Goal: Task Accomplishment & Management: Use online tool/utility

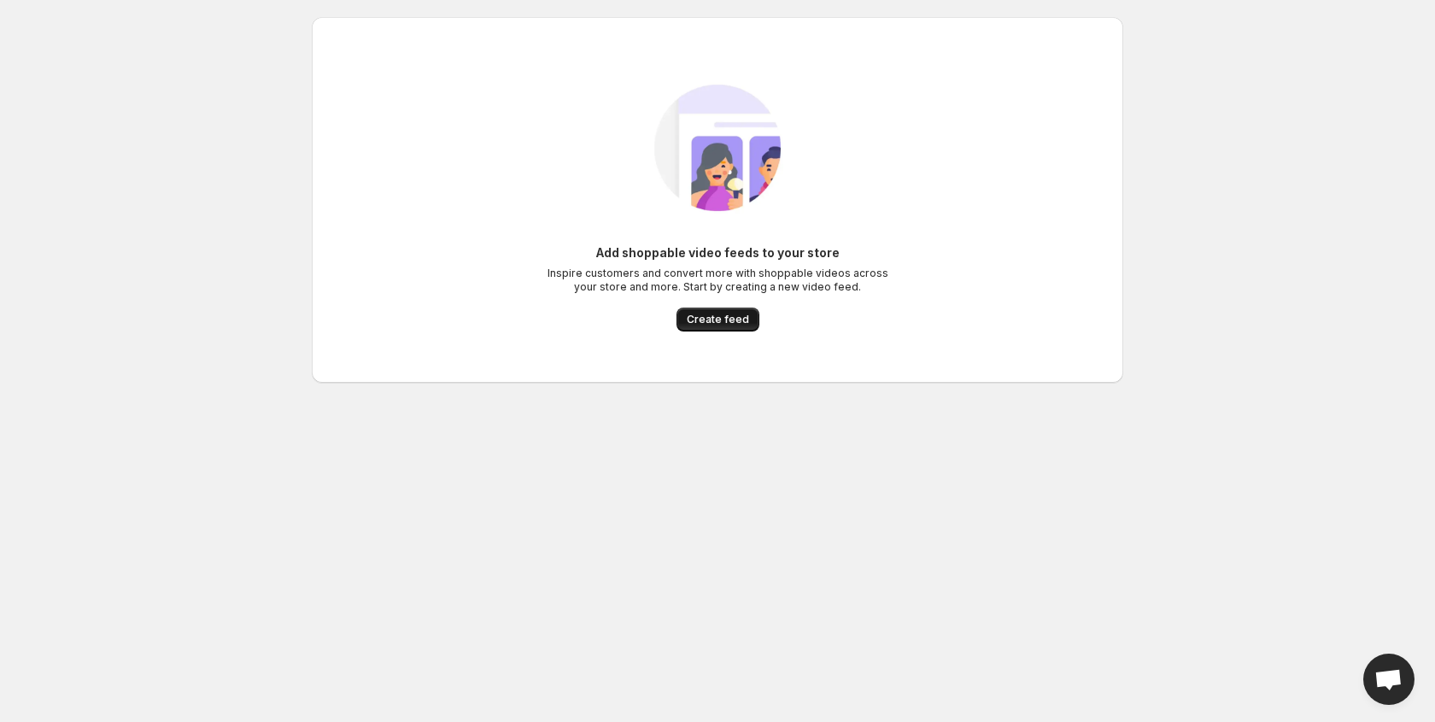
click at [737, 313] on span "Create feed" at bounding box center [718, 320] width 62 height 14
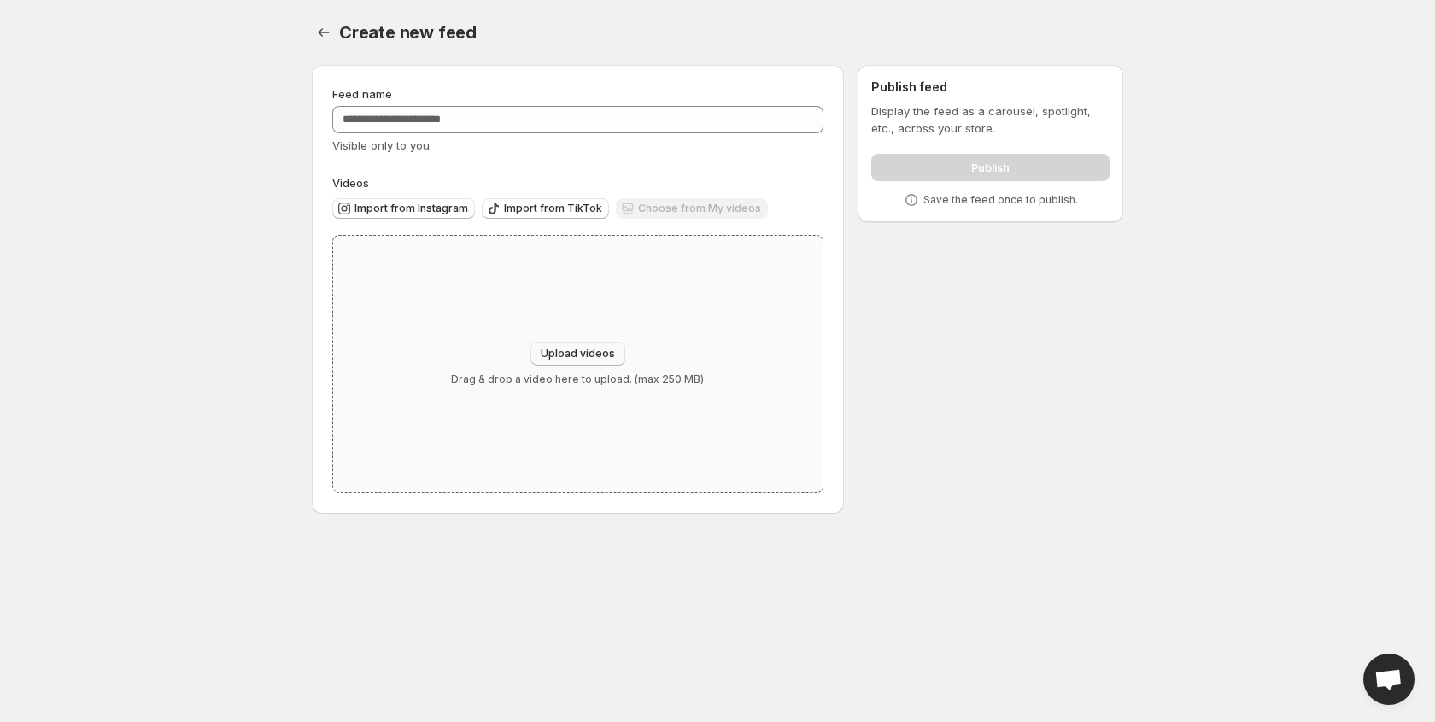
click at [582, 352] on span "Upload videos" at bounding box center [578, 354] width 74 height 14
type input "**********"
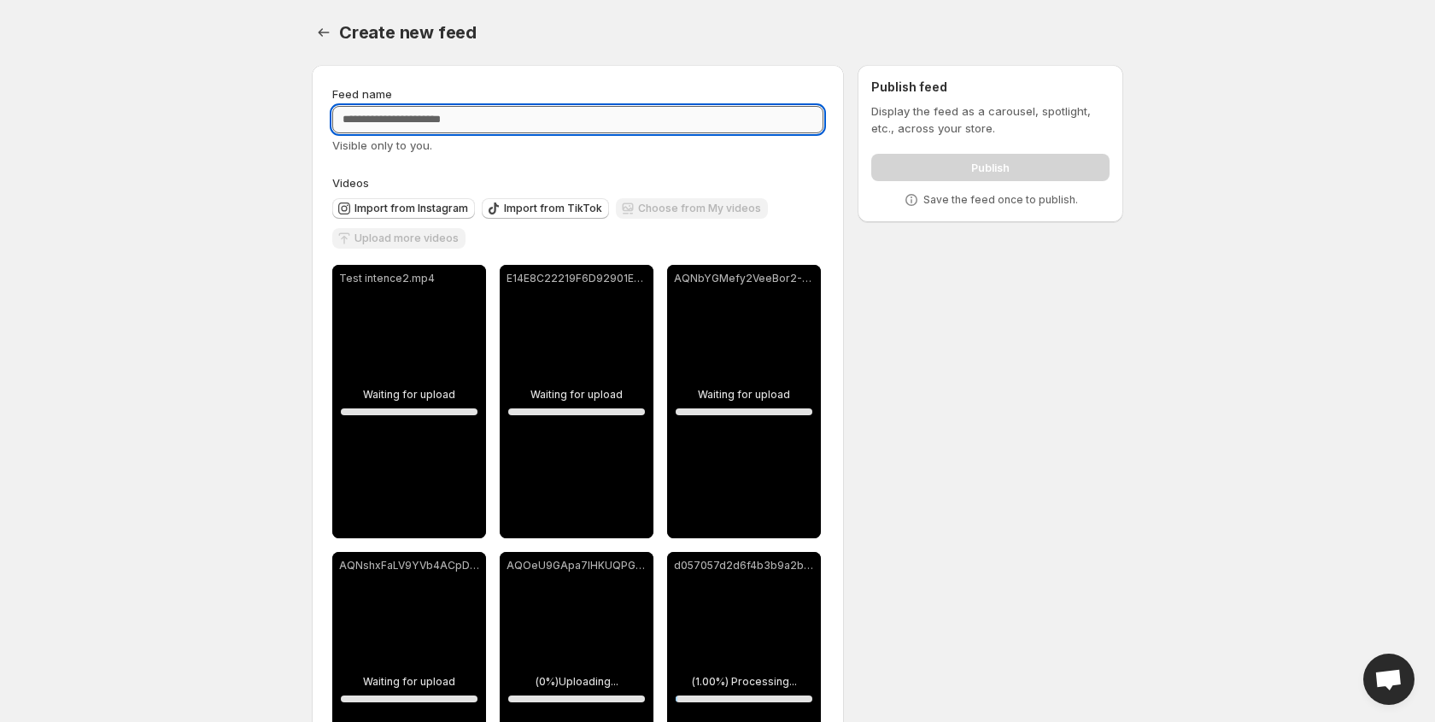
click at [499, 117] on input "Feed name" at bounding box center [577, 119] width 491 height 27
type input "*"
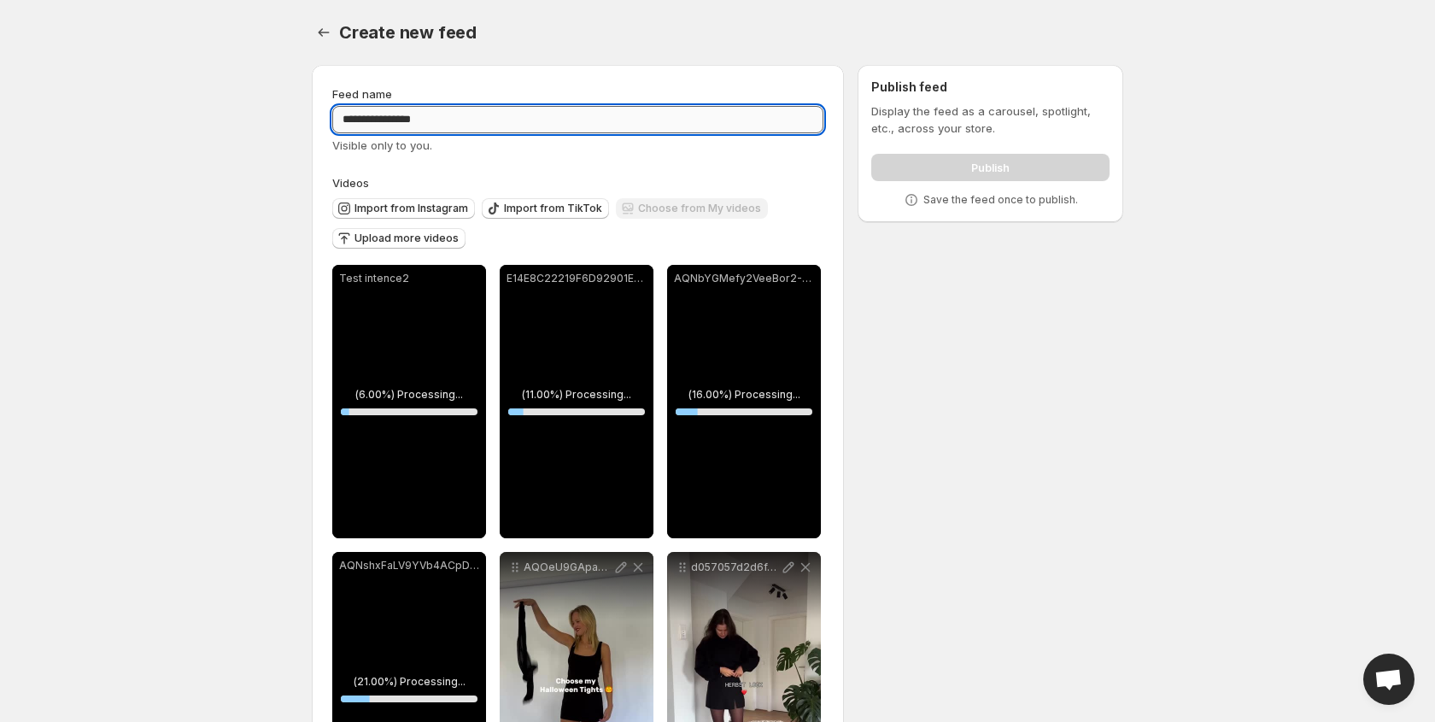
click at [398, 116] on input "**********" at bounding box center [577, 119] width 491 height 27
type input "**********"
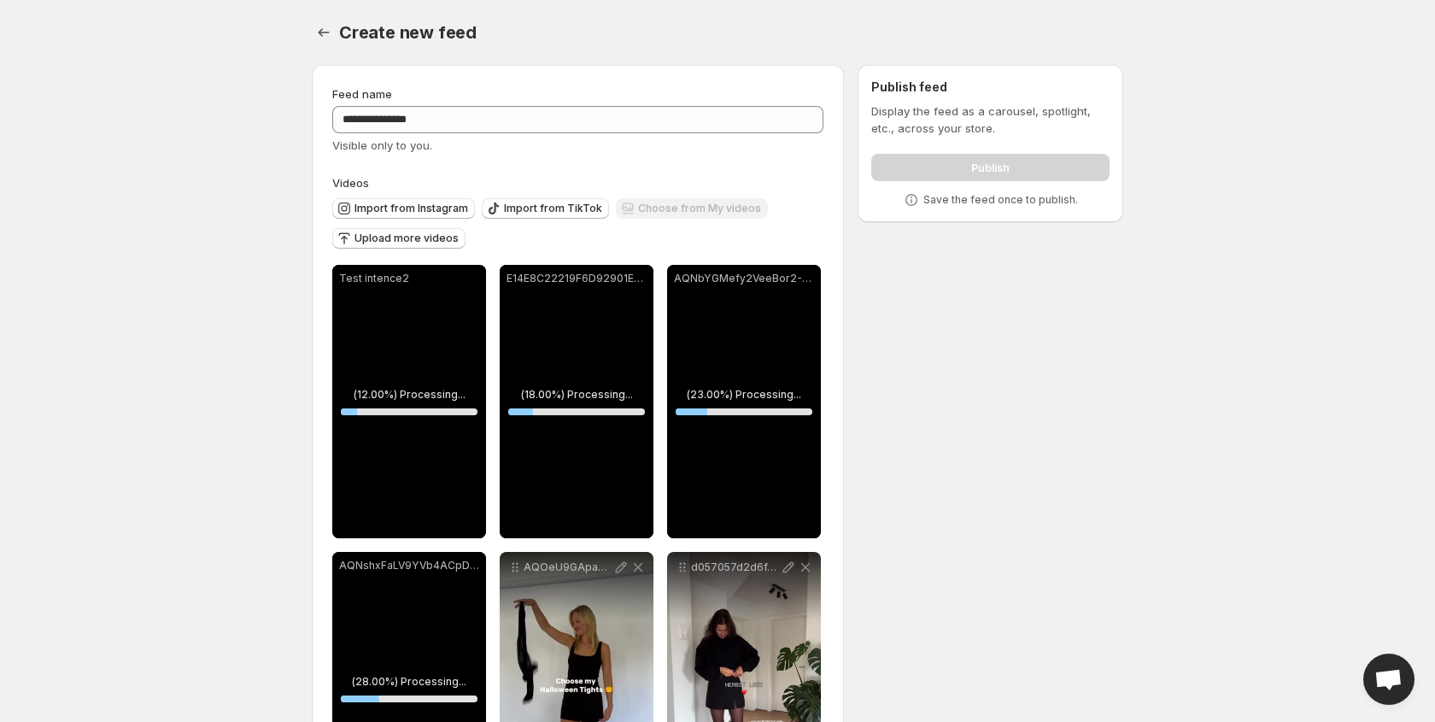
click at [268, 103] on body "**********" at bounding box center [717, 361] width 1435 height 722
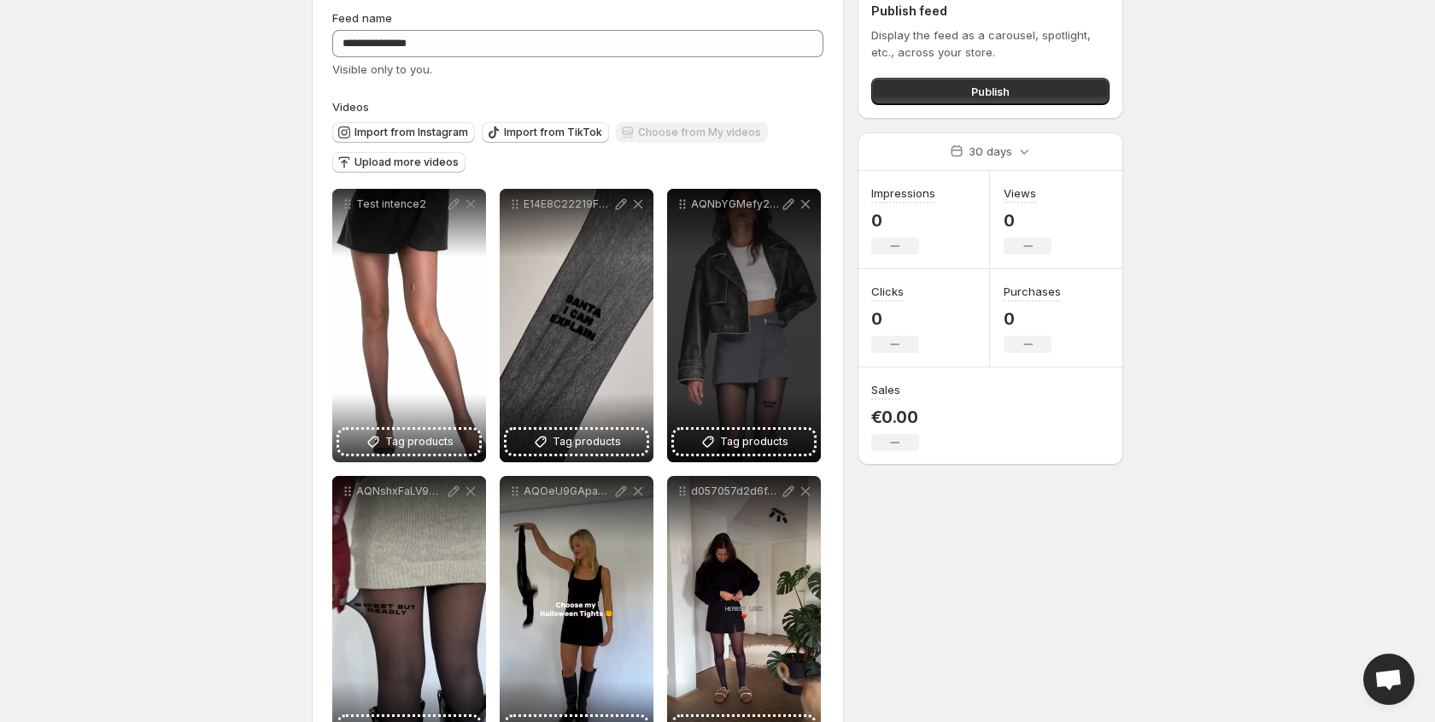
scroll to position [431, 0]
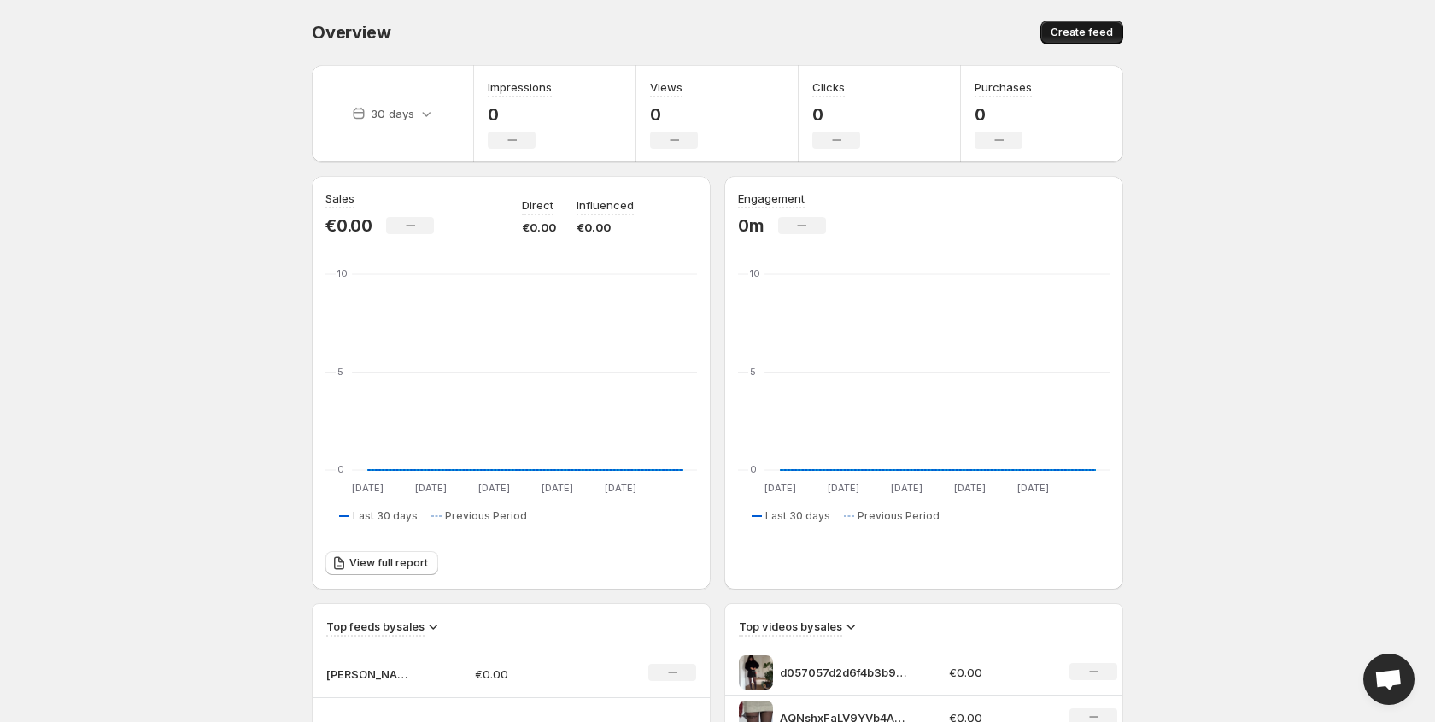
click at [1110, 21] on button "Create feed" at bounding box center [1081, 33] width 83 height 24
click at [336, 21] on div "Overview" at bounding box center [510, 33] width 397 height 24
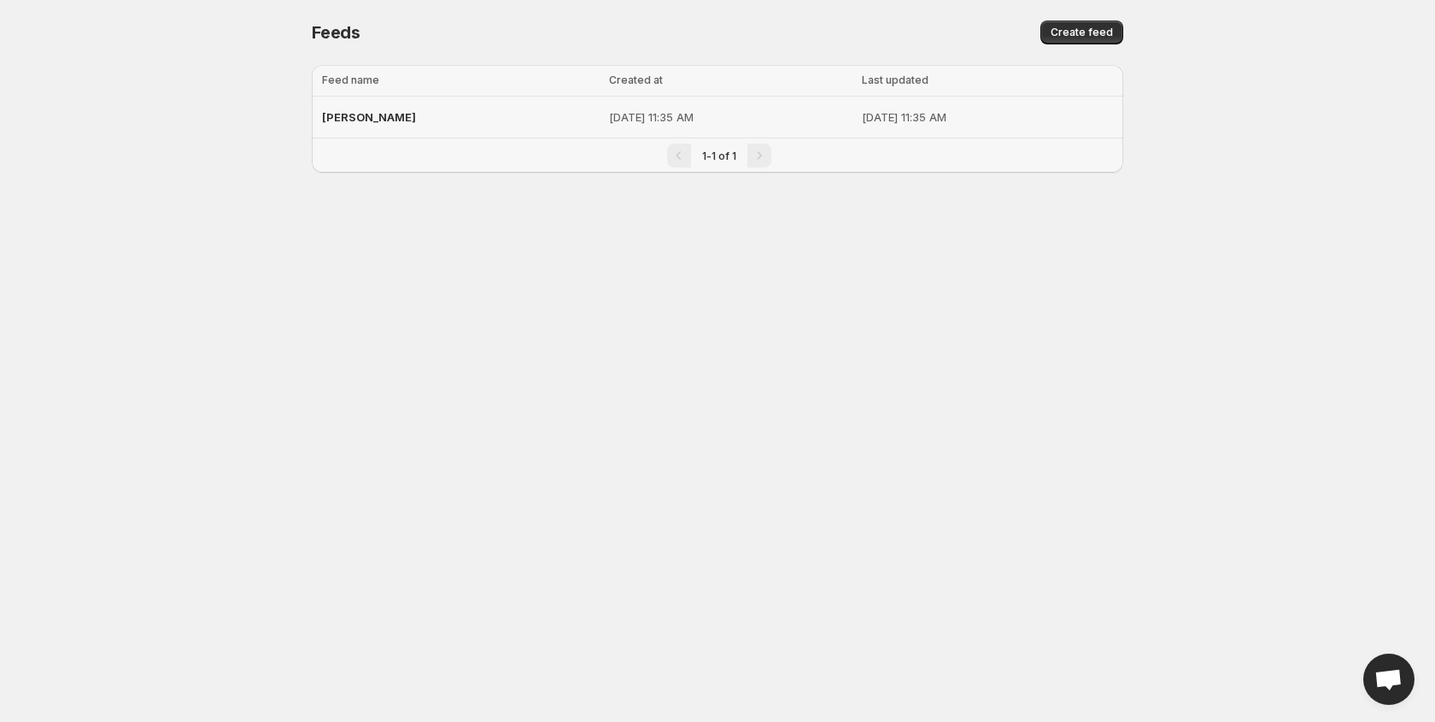
click at [410, 105] on div "[PERSON_NAME]" at bounding box center [460, 117] width 277 height 31
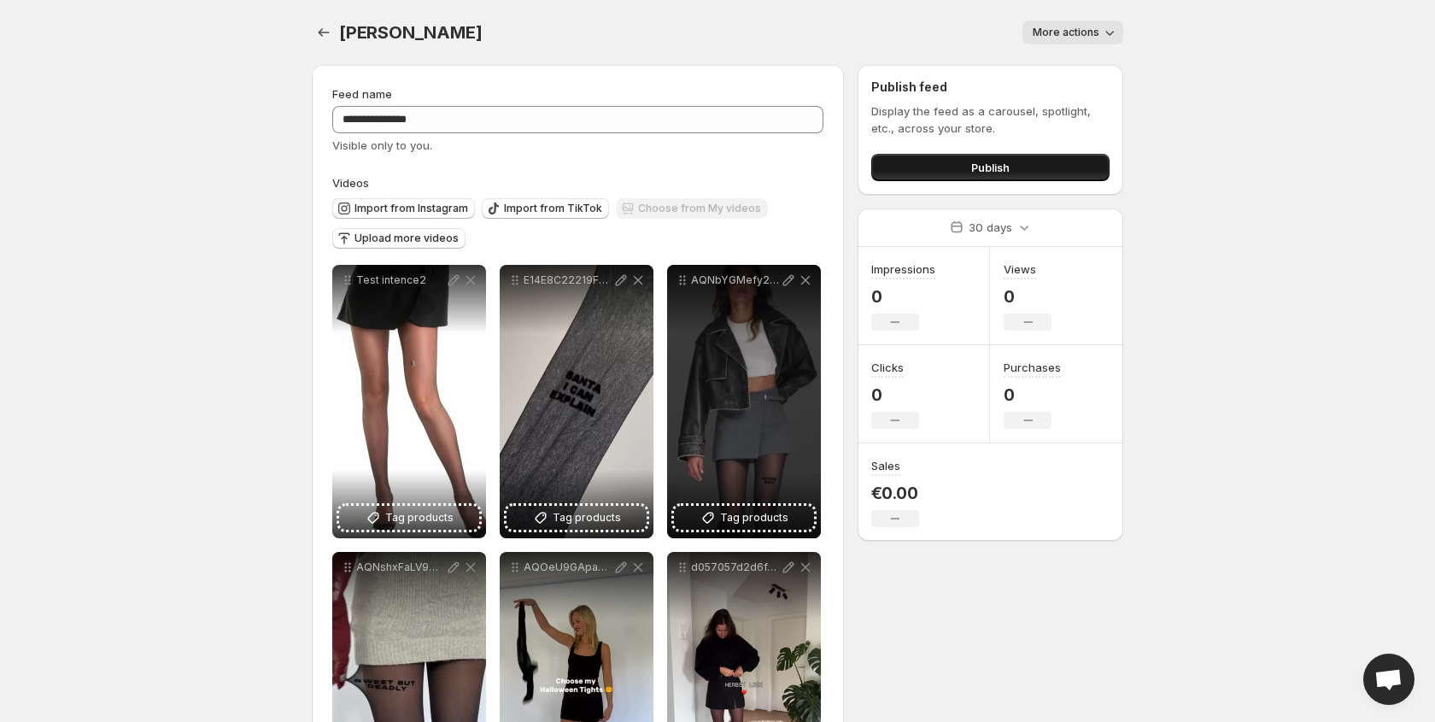
click at [979, 161] on span "Publish" at bounding box center [990, 167] width 38 height 17
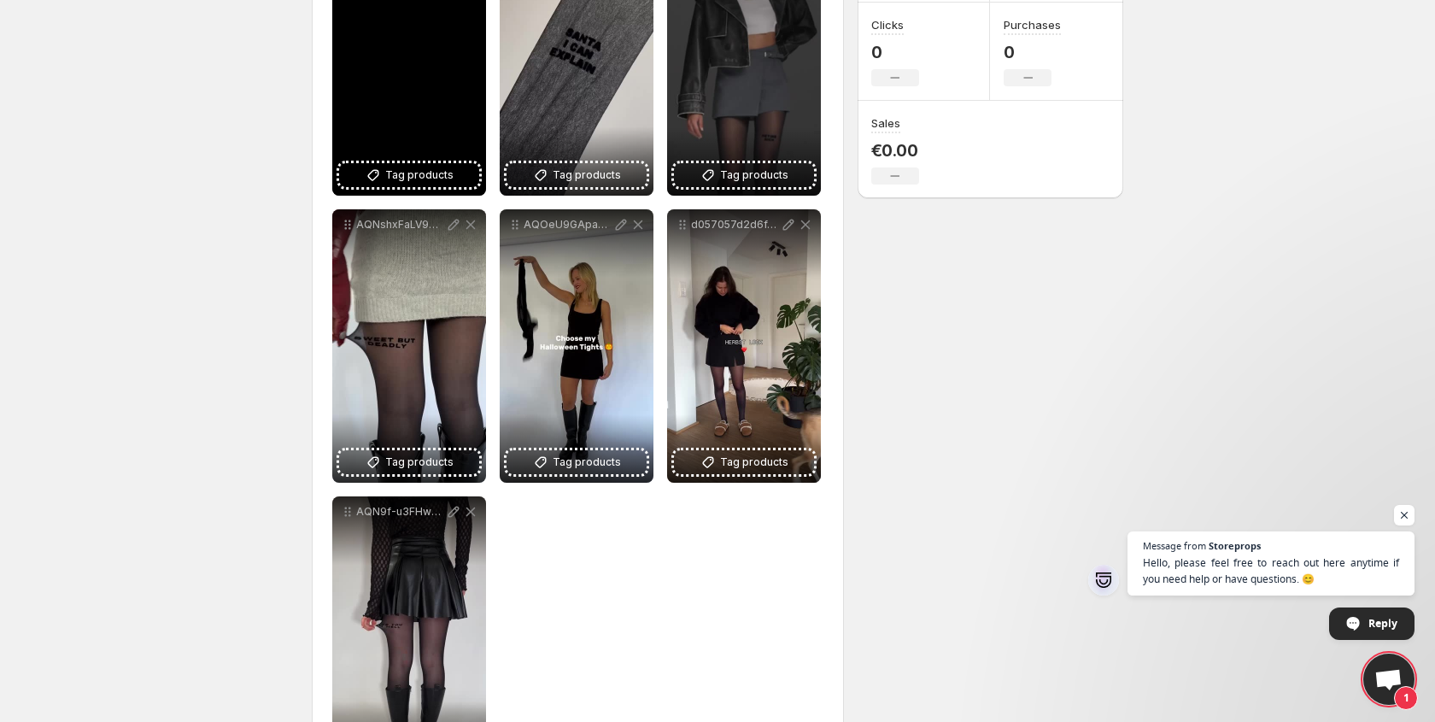
scroll to position [431, 0]
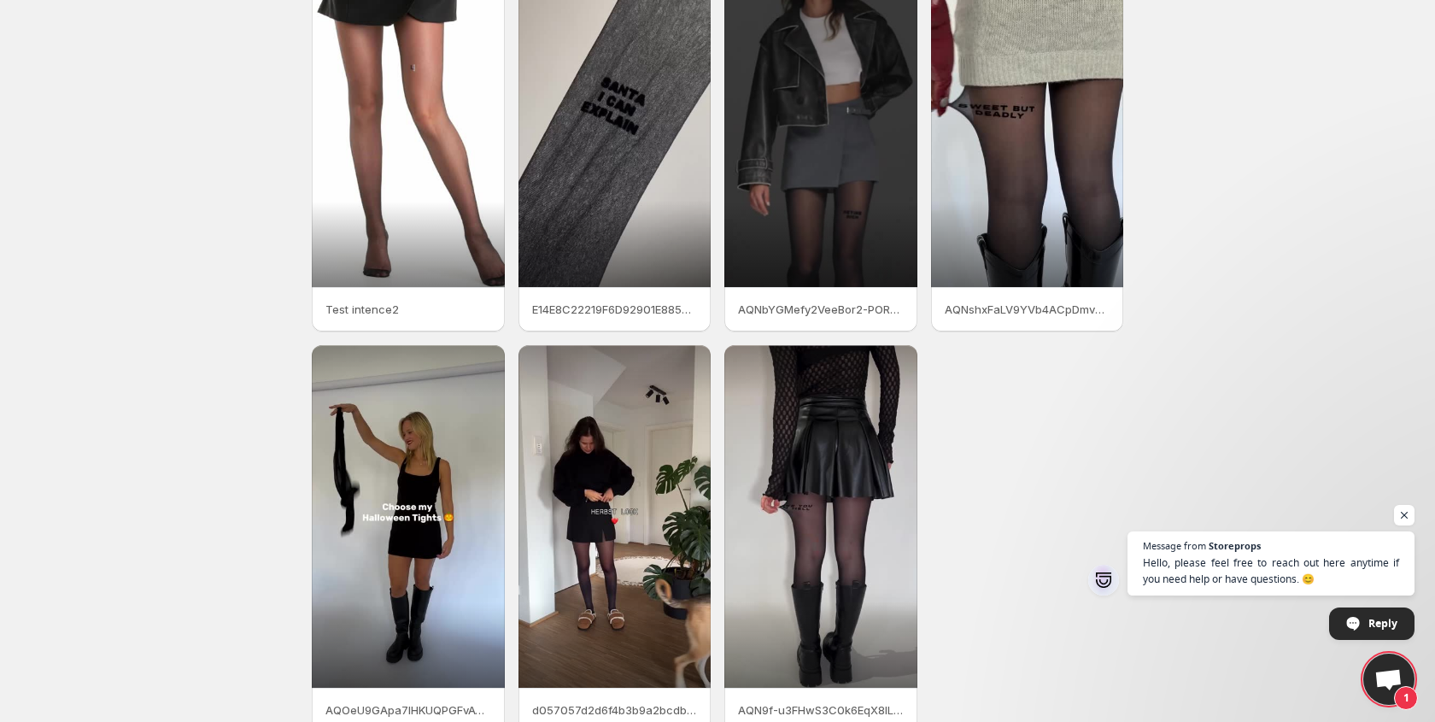
scroll to position [209, 0]
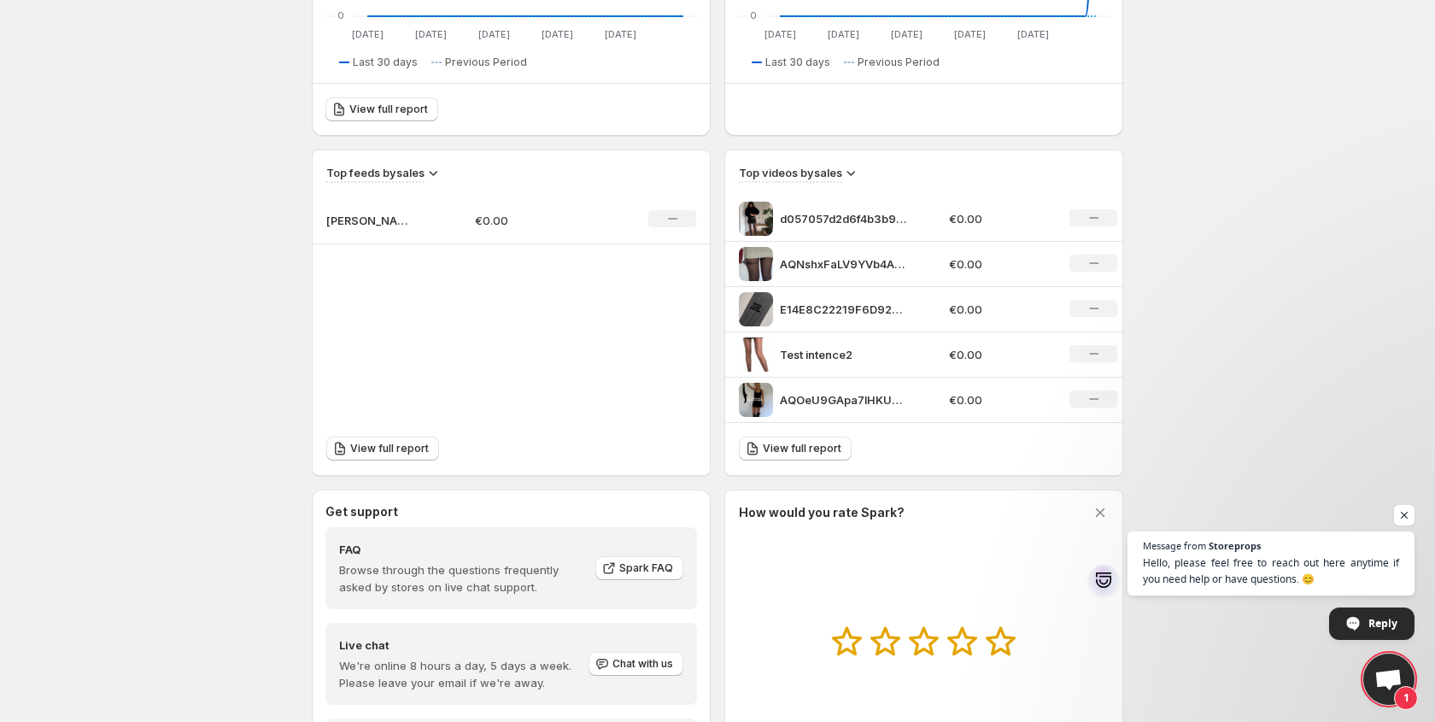
scroll to position [587, 0]
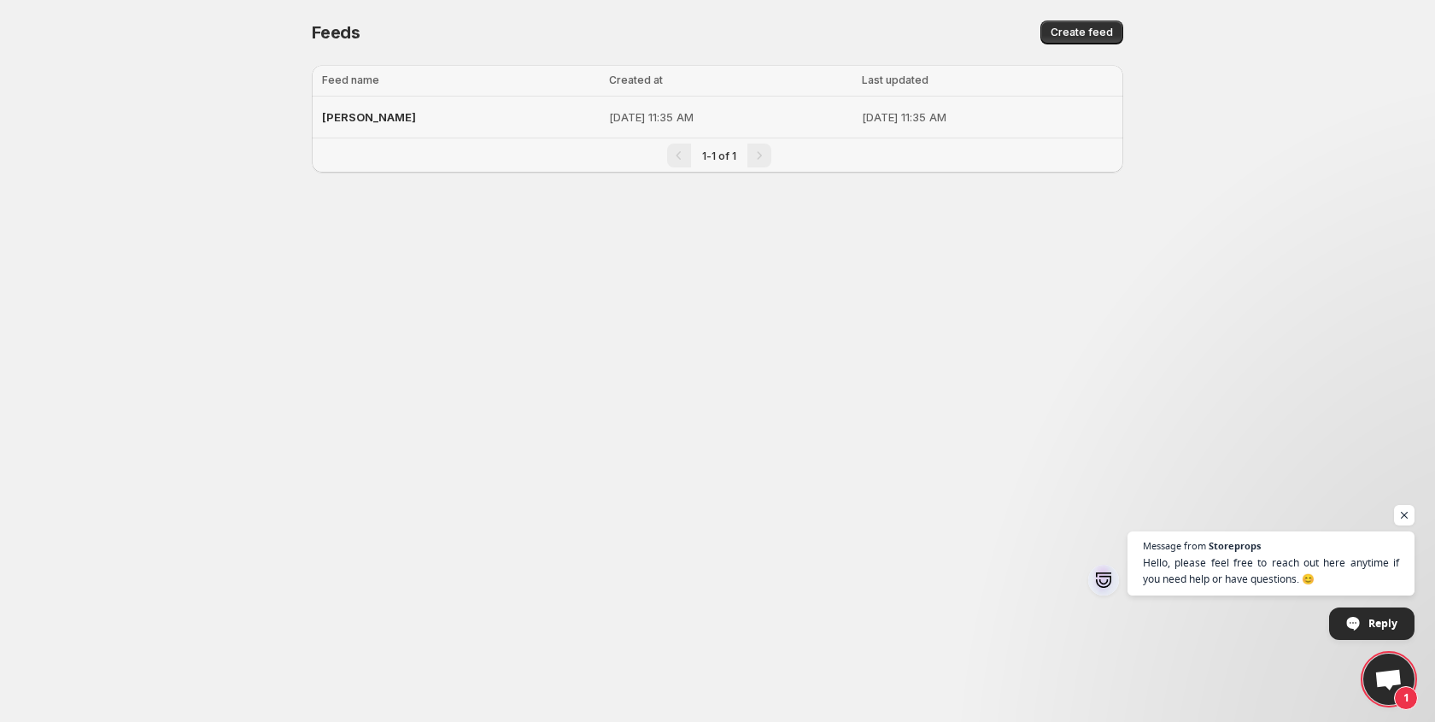
click at [747, 121] on p "[DATE] 11:35 AM" at bounding box center [730, 116] width 243 height 17
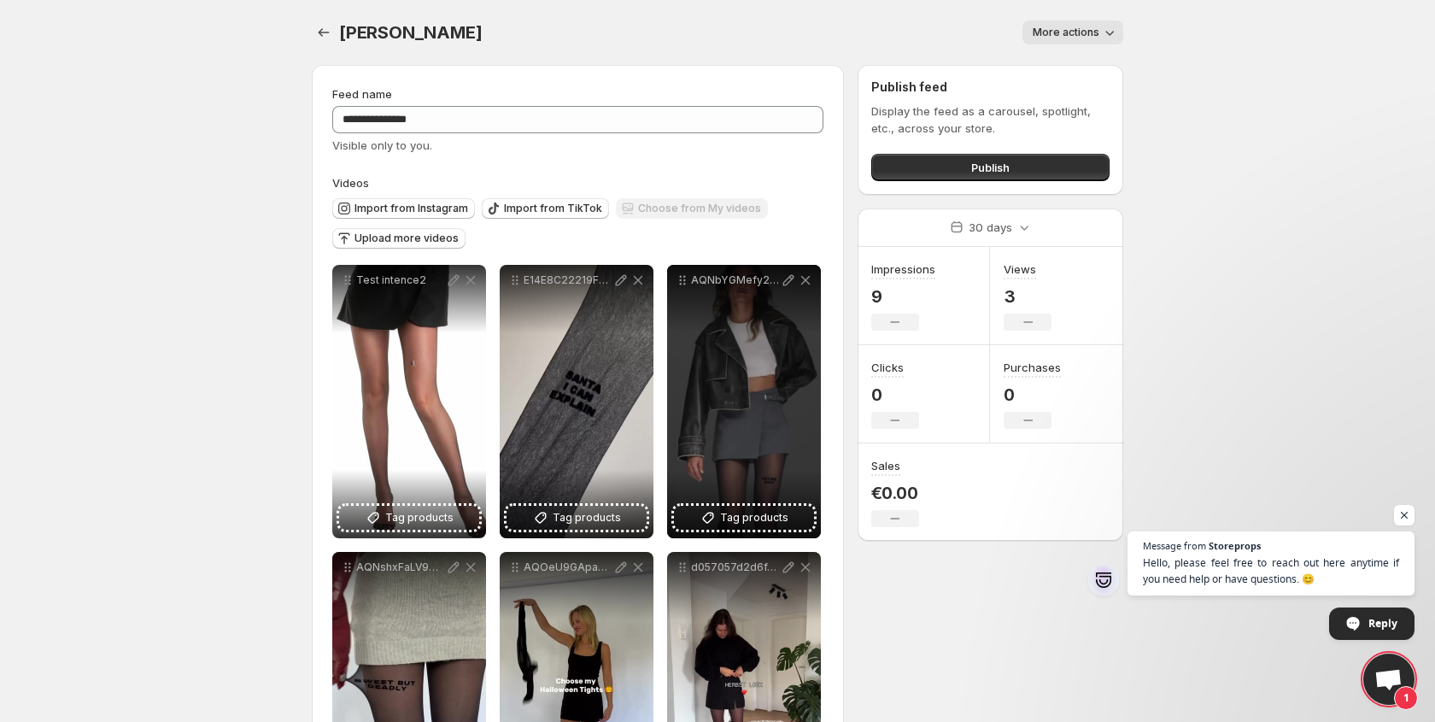
click at [1092, 30] on span "More actions" at bounding box center [1066, 33] width 67 height 14
click at [1222, 79] on body "**********" at bounding box center [717, 361] width 1435 height 722
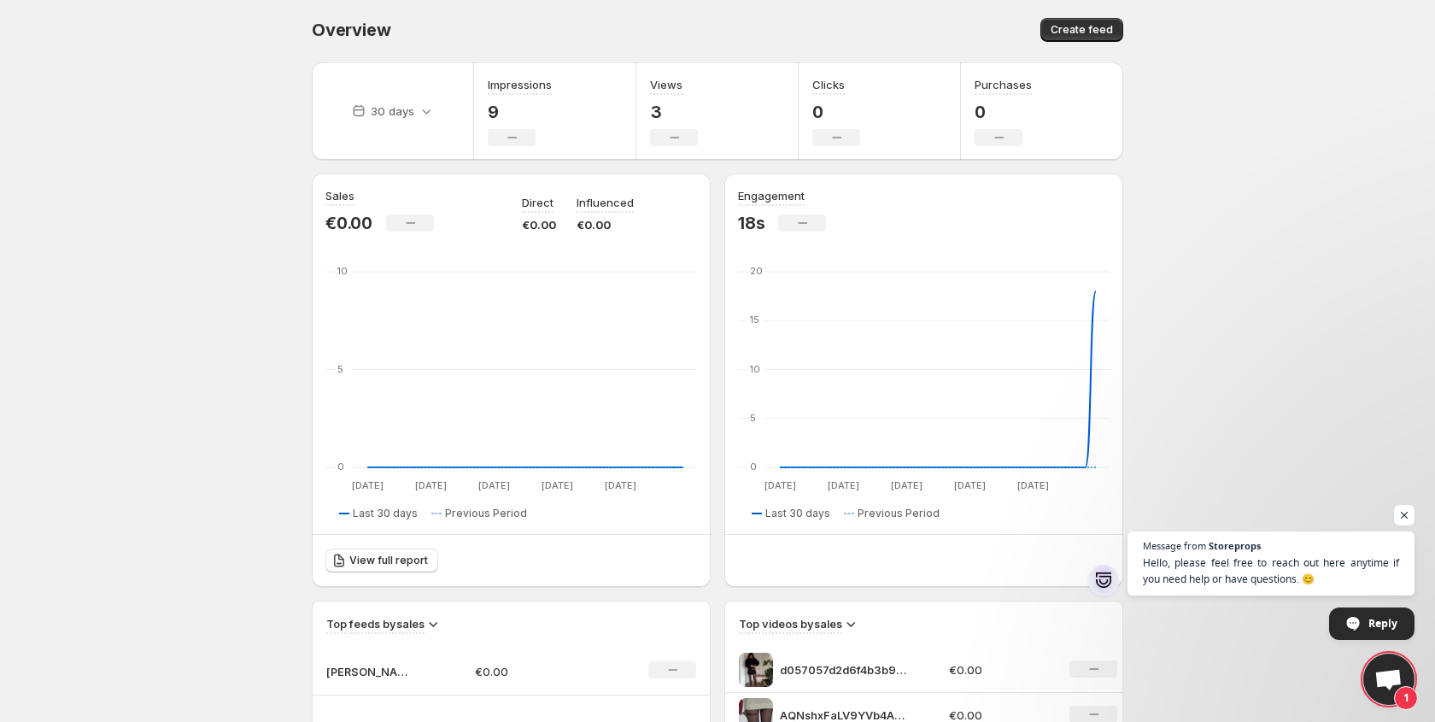
scroll to position [3, 0]
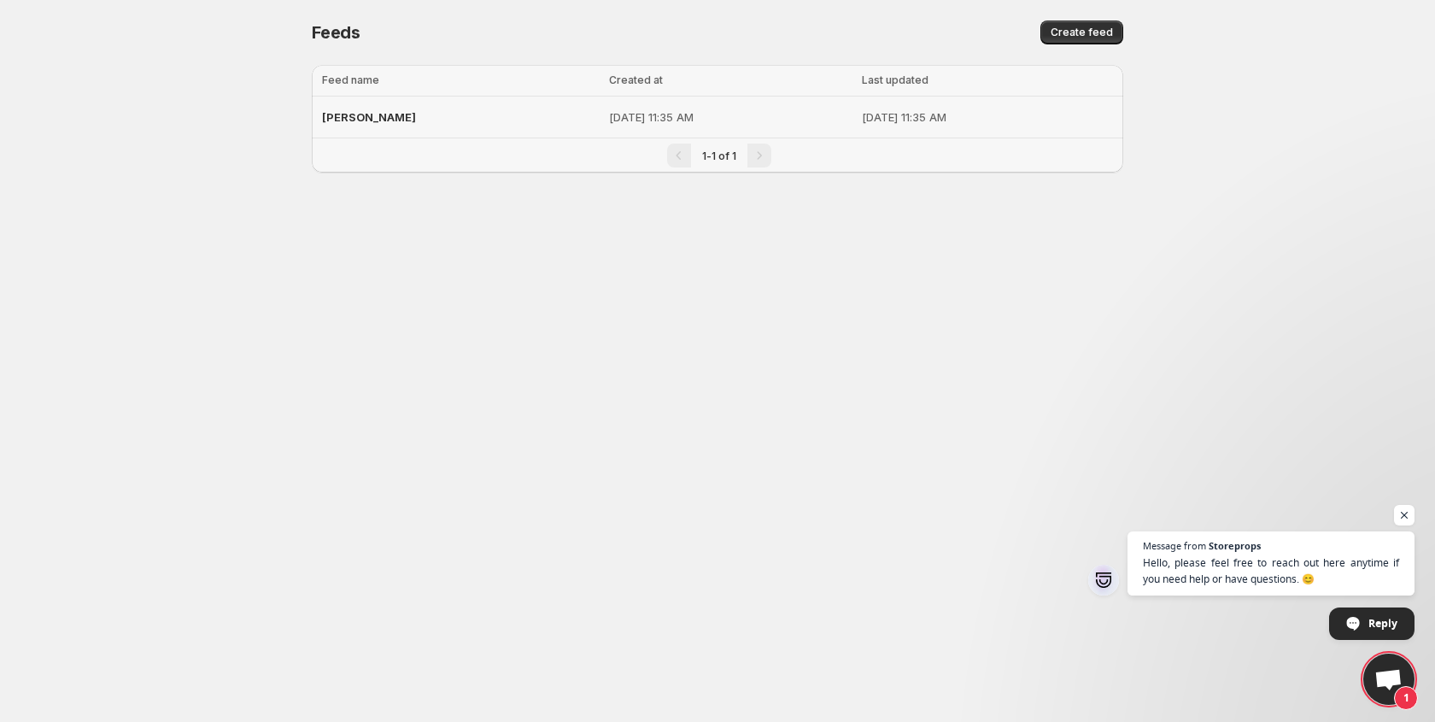
click at [922, 123] on p "[DATE] 11:35 AM" at bounding box center [987, 116] width 251 height 17
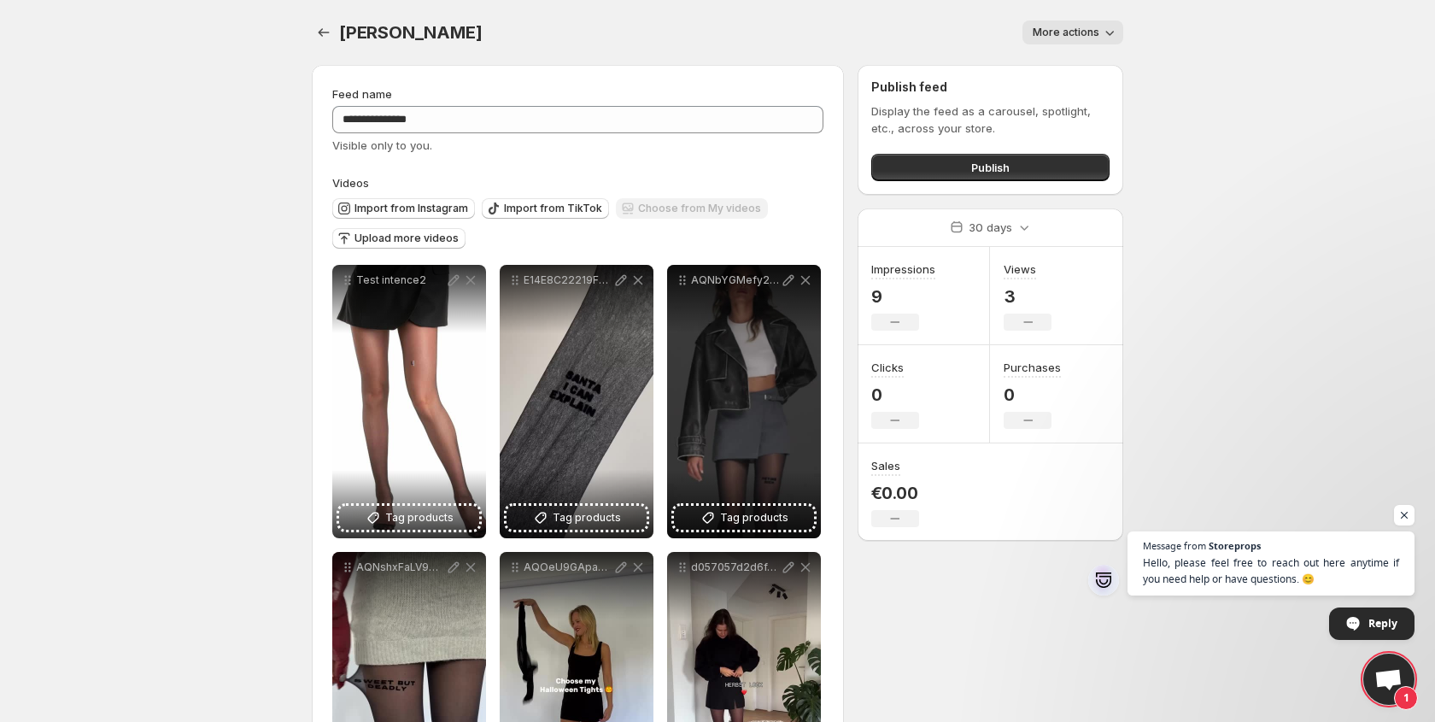
click at [1092, 26] on span "More actions" at bounding box center [1066, 33] width 67 height 14
drag, startPoint x: 811, startPoint y: 9, endPoint x: 672, endPoint y: 15, distance: 138.5
click at [805, 12] on div "Vidéo Caroussel. This page is ready Vidéo Caroussel More actions More actions M…" at bounding box center [717, 32] width 811 height 65
click at [326, 37] on icon "Settings" at bounding box center [323, 32] width 17 height 17
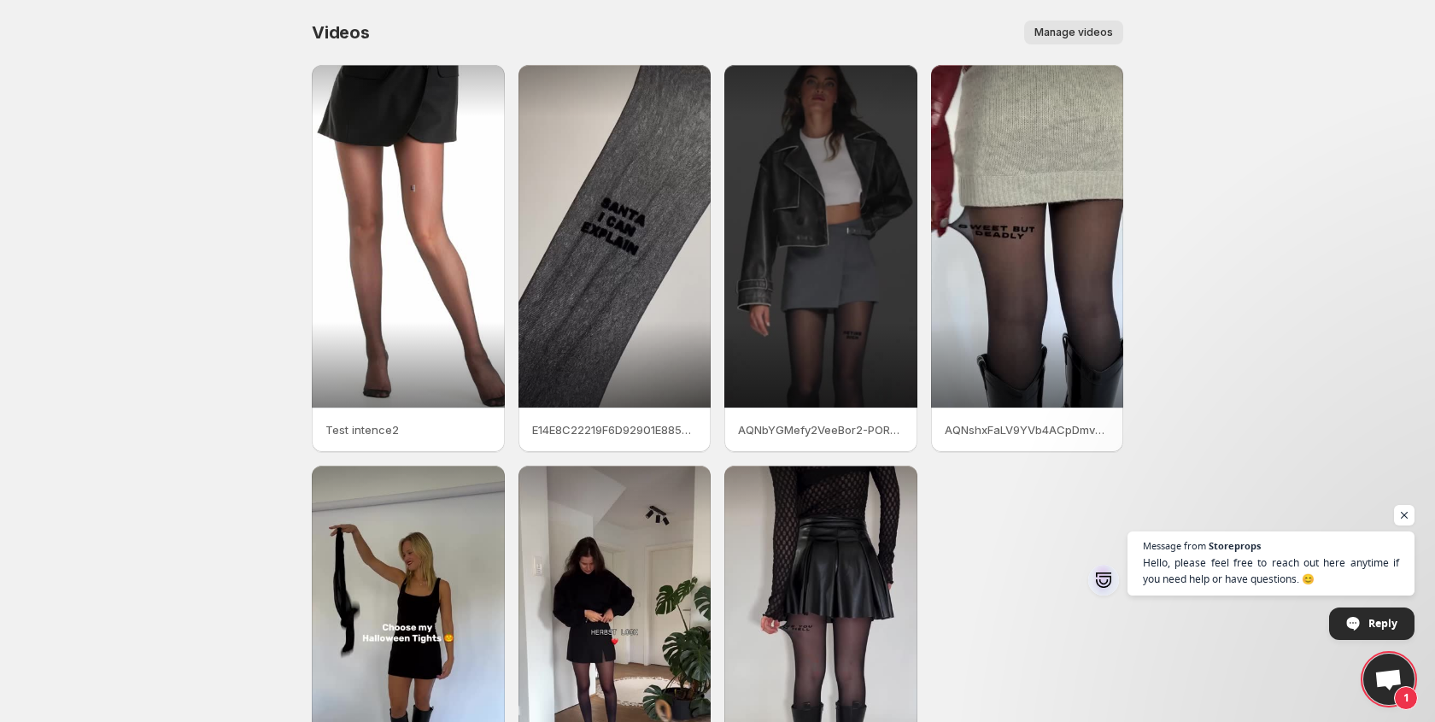
click at [392, 425] on p "Test intence2" at bounding box center [408, 429] width 166 height 17
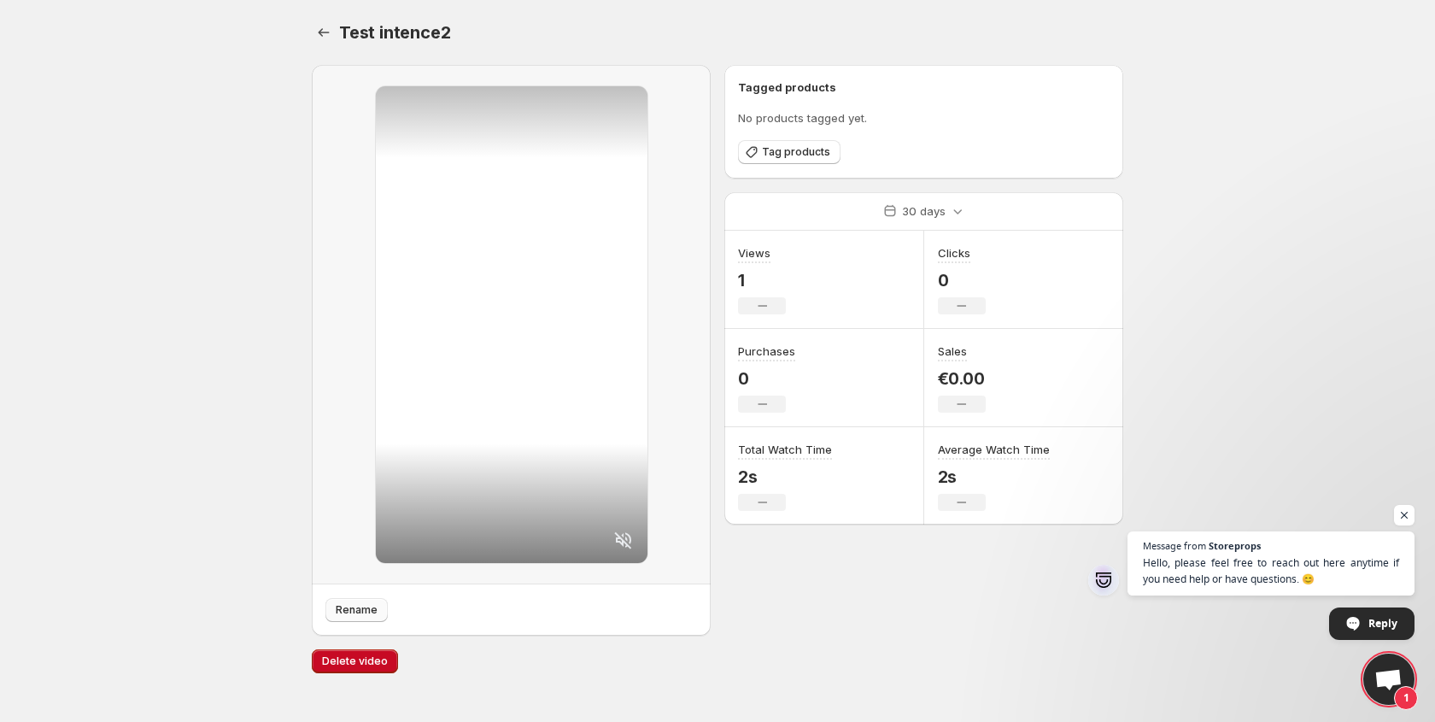
click at [357, 604] on span "Rename" at bounding box center [357, 610] width 42 height 14
